Goal: Task Accomplishment & Management: Manage account settings

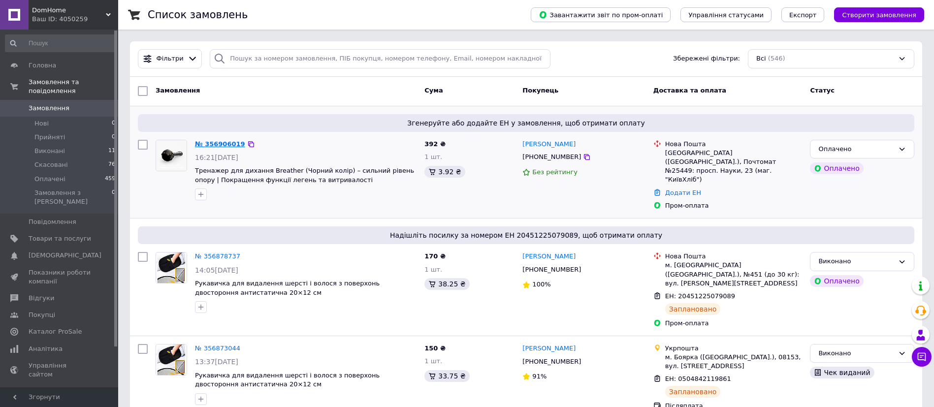
click at [225, 143] on link "№ 356906019" at bounding box center [220, 143] width 50 height 7
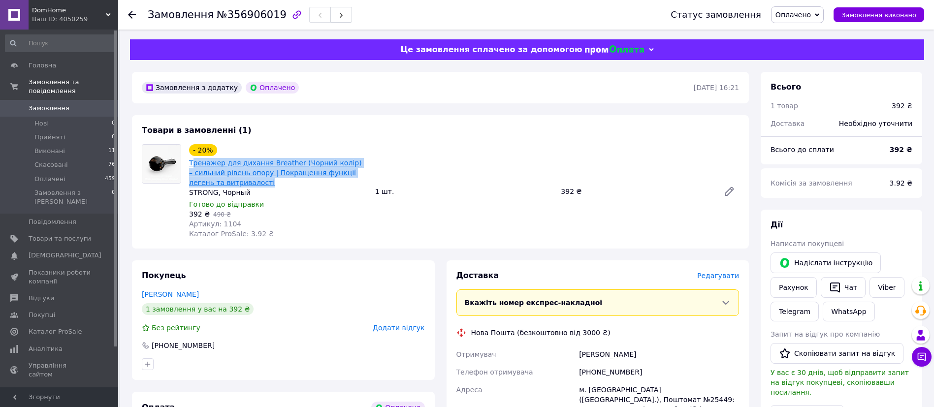
drag, startPoint x: 240, startPoint y: 184, endPoint x: 194, endPoint y: 168, distance: 49.5
click at [194, 168] on span "Тренажер для дихання Breather (Чорний колір) – сильний рівень опору | Покращенн…" at bounding box center [278, 173] width 178 height 30
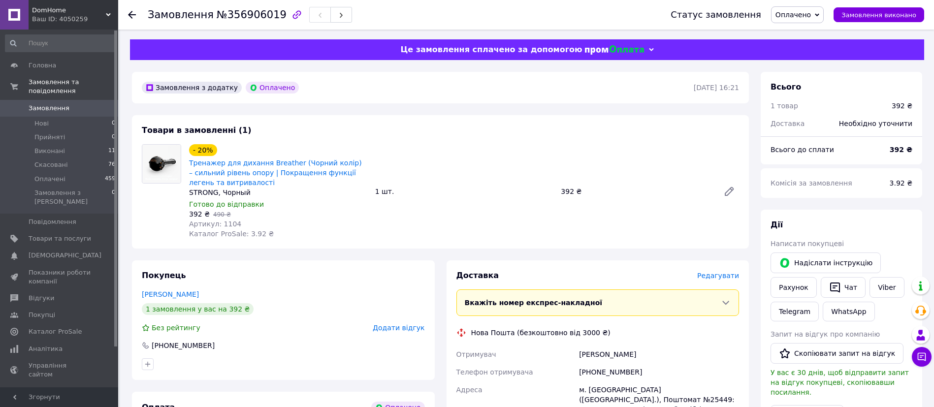
click at [358, 104] on div "Замовлення з додатку Оплачено [DATE] 16:21 Товари в замовленні (1) - 20% Тренаж…" at bounding box center [440, 414] width 629 height 684
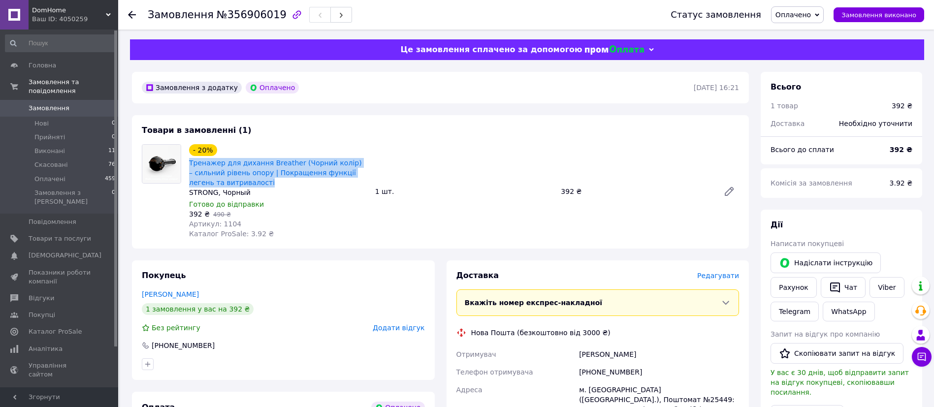
drag, startPoint x: 232, startPoint y: 181, endPoint x: 188, endPoint y: 162, distance: 47.9
click at [188, 162] on div "Тренажер для дихання Breather (Чорний колір) – сильний рівень опору | Покращенн…" at bounding box center [278, 173] width 180 height 32
copy link "Тренажер для дихання Breather (Чорний колір) – сильний рівень опору | Покращенн…"
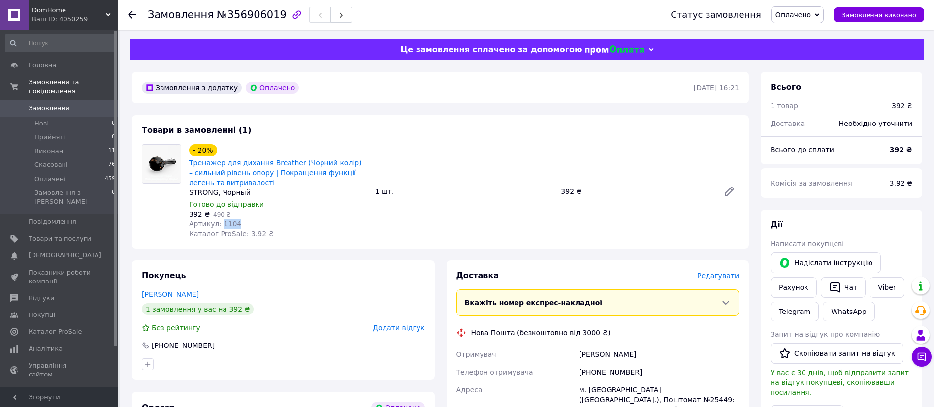
drag, startPoint x: 238, startPoint y: 224, endPoint x: 219, endPoint y: 222, distance: 19.8
click at [219, 222] on div "Артикул: 1104" at bounding box center [278, 224] width 178 height 10
copy span "1104"
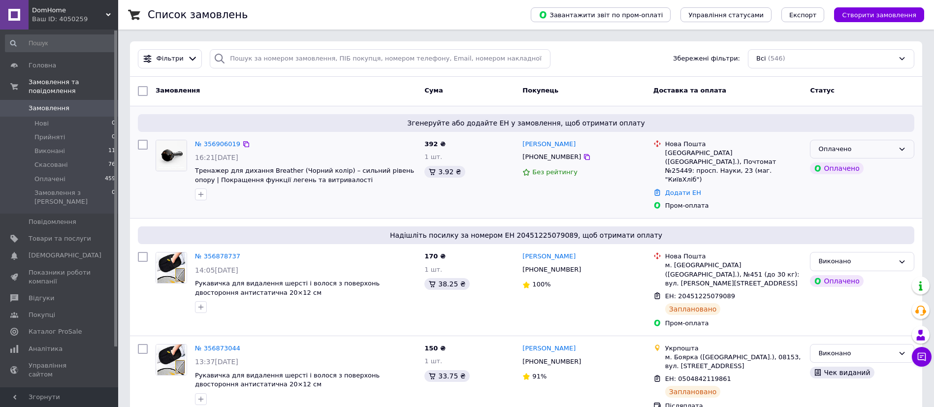
click at [902, 149] on icon at bounding box center [902, 149] width 8 height 8
click at [853, 168] on li "Прийнято" at bounding box center [862, 170] width 103 height 18
click at [217, 143] on link "№ 356906019" at bounding box center [217, 143] width 45 height 7
drag, startPoint x: 238, startPoint y: 148, endPoint x: 195, endPoint y: 148, distance: 43.8
click at [195, 148] on div "№ 356906019" at bounding box center [306, 144] width 224 height 11
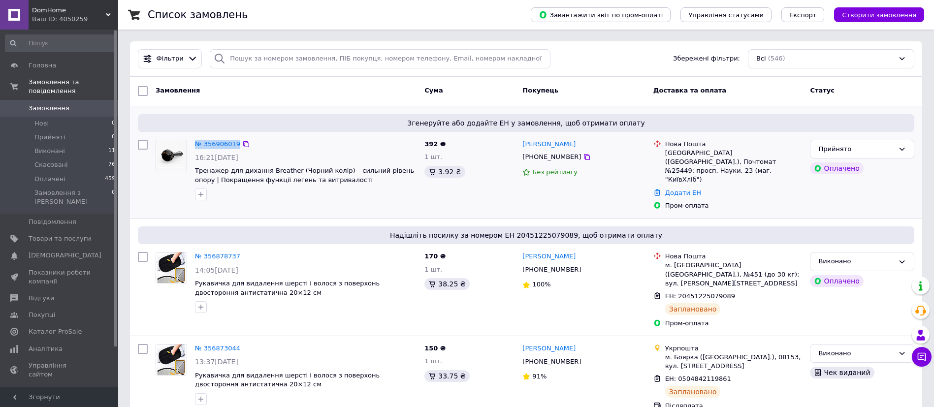
copy div "№ 356906019"
click at [216, 146] on link "№ 356906019" at bounding box center [217, 143] width 45 height 7
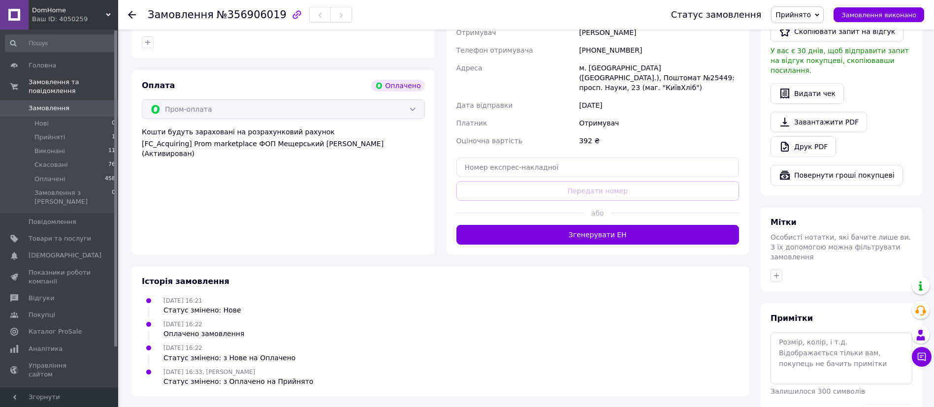
scroll to position [332, 0]
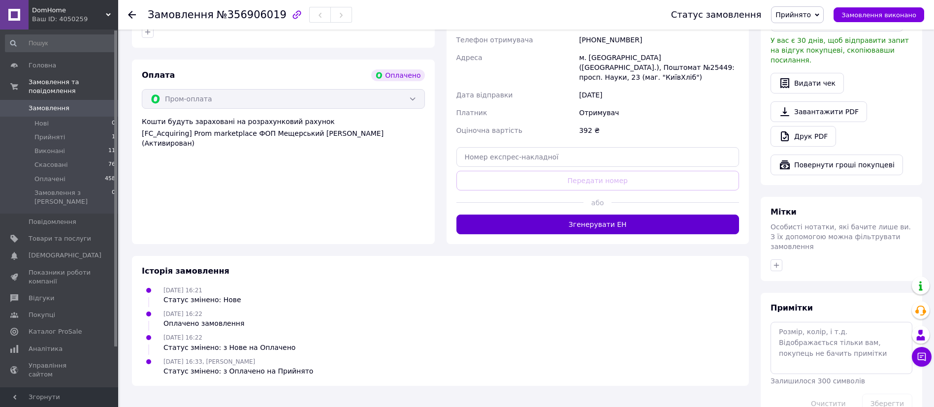
click at [603, 215] on button "Згенерувати ЕН" at bounding box center [598, 225] width 283 height 20
